Goal: Check status: Check status

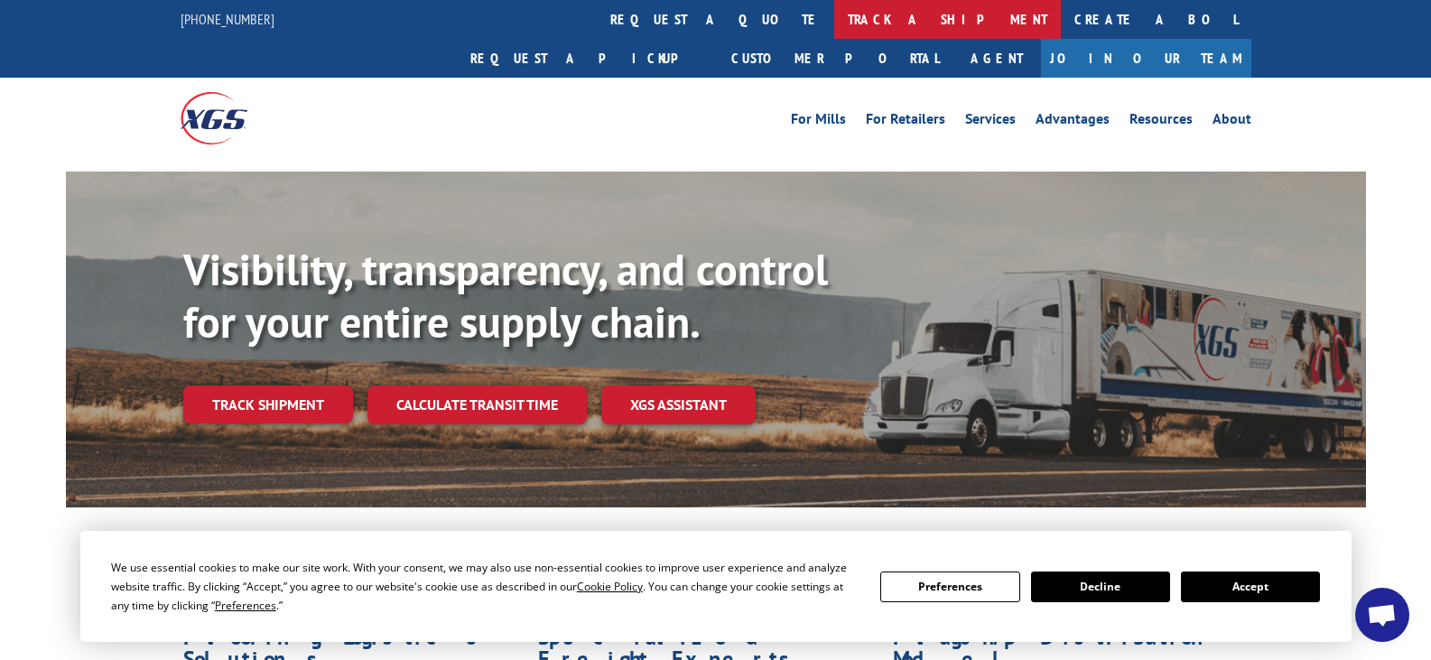
click at [834, 8] on link "track a shipment" at bounding box center [947, 19] width 227 height 39
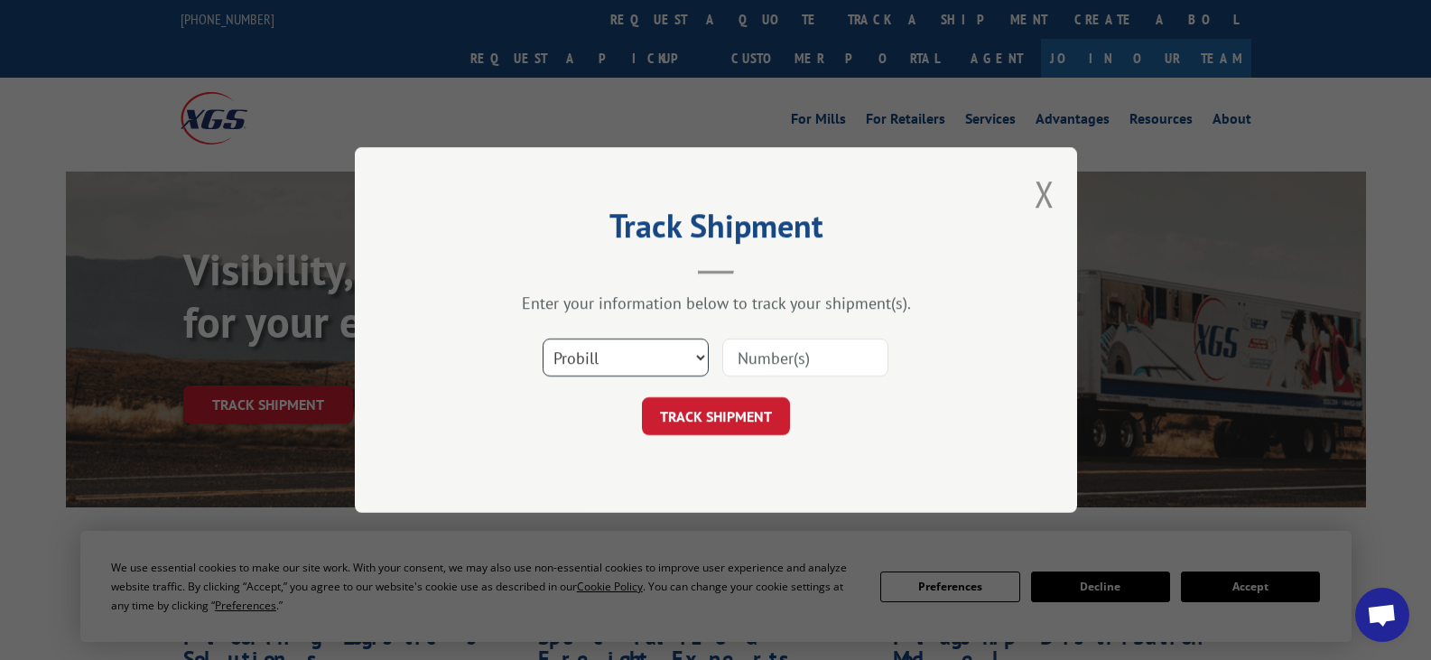
click at [663, 360] on select "Select category... Probill BOL PO" at bounding box center [626, 358] width 166 height 38
select select "bol"
click at [543, 339] on select "Select category... Probill BOL PO" at bounding box center [626, 358] width 166 height 38
click at [784, 349] on input at bounding box center [805, 358] width 166 height 38
paste input "191868"
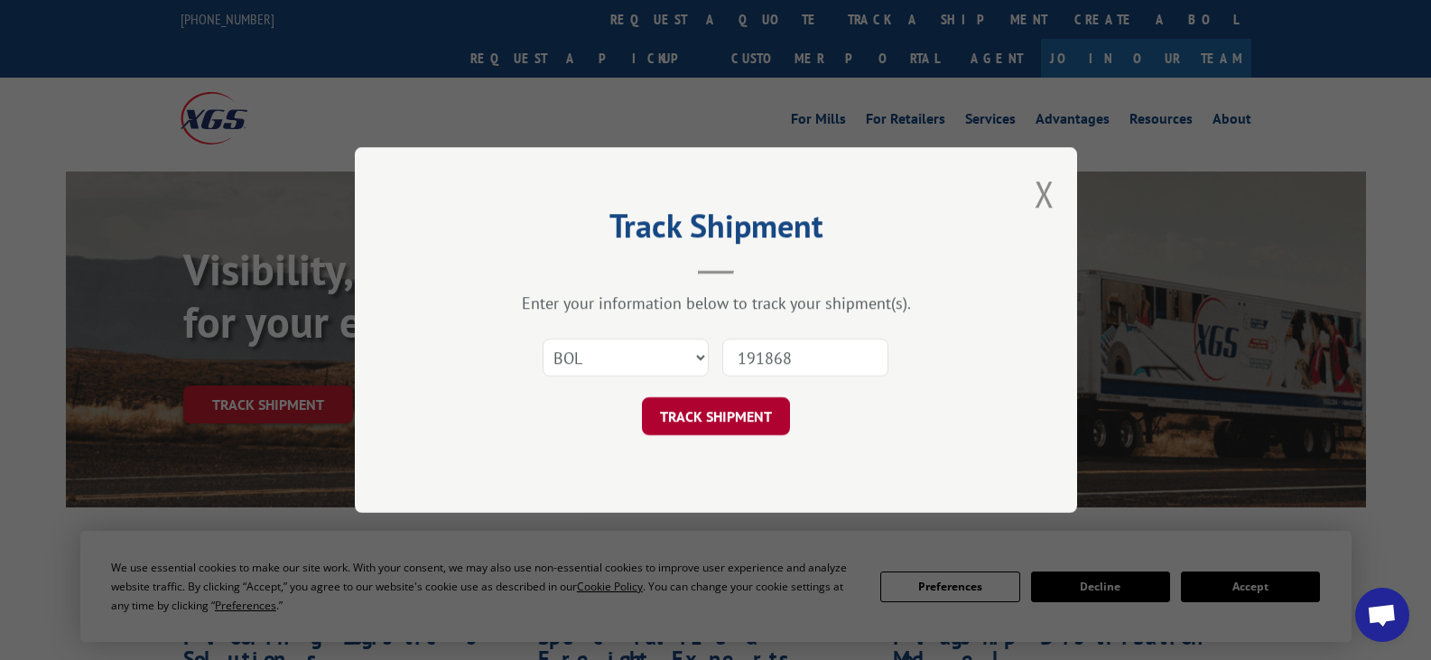
type input "191868"
click at [719, 414] on button "TRACK SHIPMENT" at bounding box center [716, 416] width 148 height 38
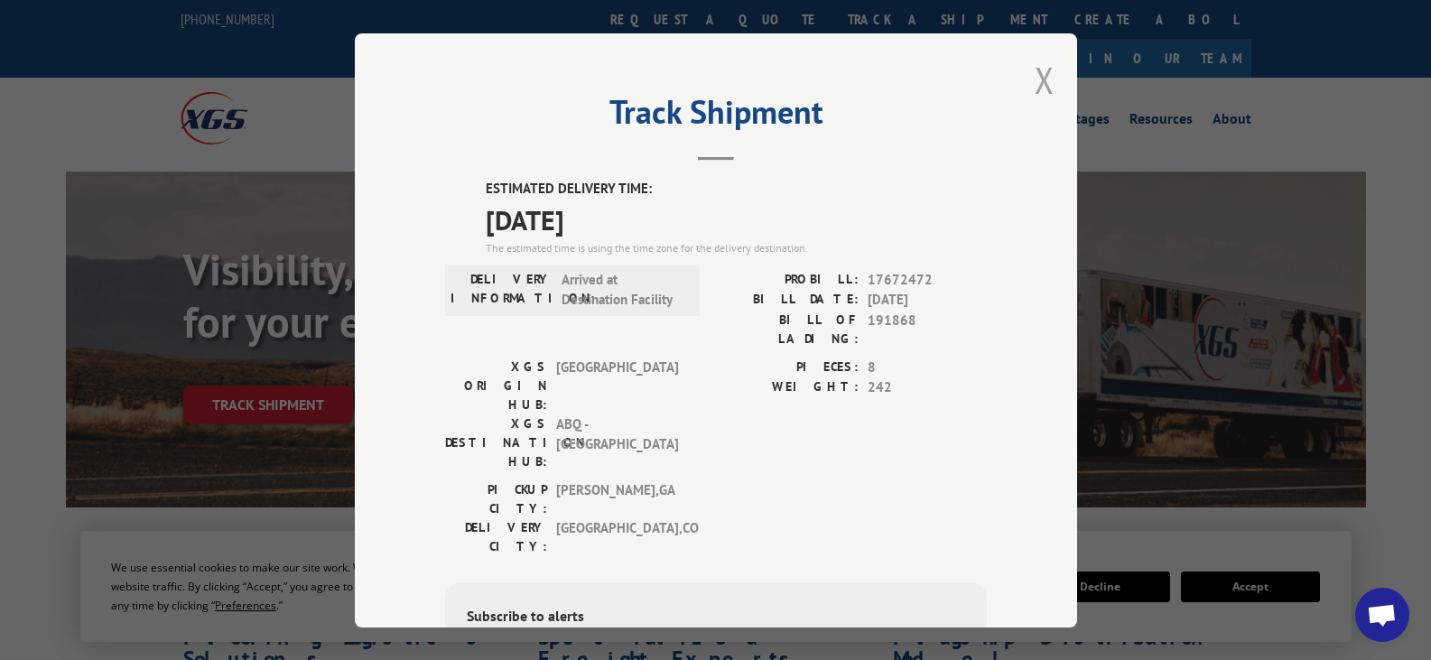
click at [1042, 70] on button "Close modal" at bounding box center [1045, 80] width 20 height 48
